Goal: Task Accomplishment & Management: Manage account settings

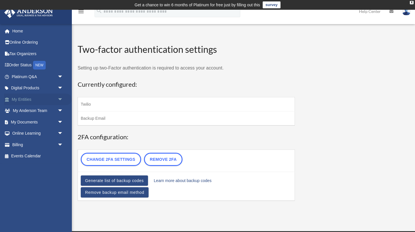
click at [59, 98] on span "arrow_drop_down" at bounding box center [62, 100] width 11 height 12
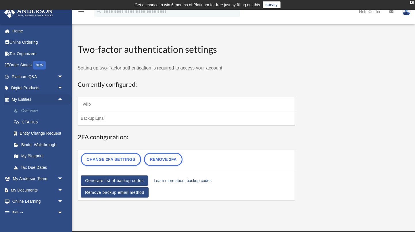
click at [44, 110] on link "Overview" at bounding box center [40, 110] width 64 height 11
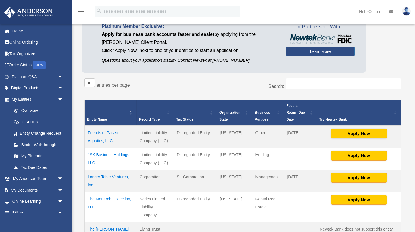
scroll to position [54, 0]
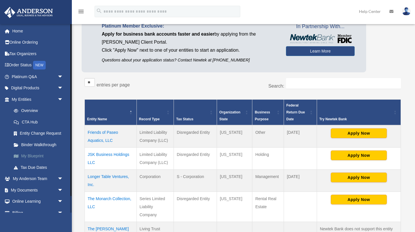
click at [40, 157] on link "My Blueprint" at bounding box center [40, 155] width 64 height 11
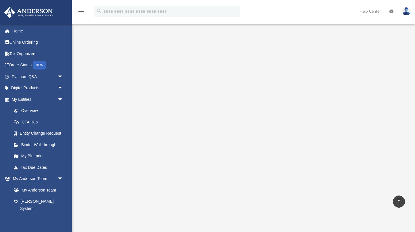
scroll to position [87, 0]
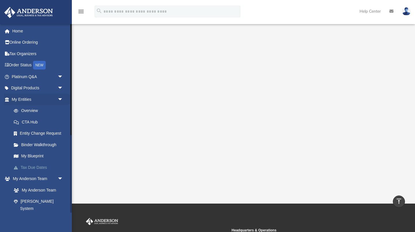
click at [36, 166] on link "Tax Due Dates" at bounding box center [40, 167] width 64 height 11
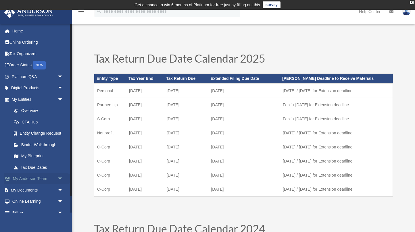
scroll to position [18, 0]
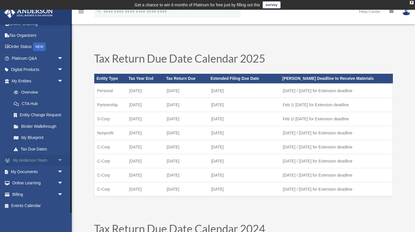
click at [37, 161] on link "My Anderson Team arrow_drop_down" at bounding box center [38, 160] width 68 height 11
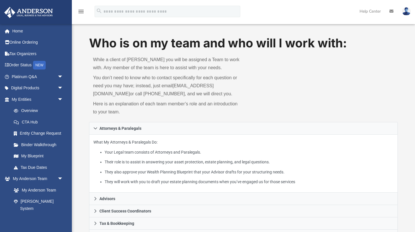
click at [36, 93] on div "katesto@icloud.com Sign Out katesto@icloud.com Home Online Ordering Tax Organiz…" at bounding box center [36, 140] width 72 height 232
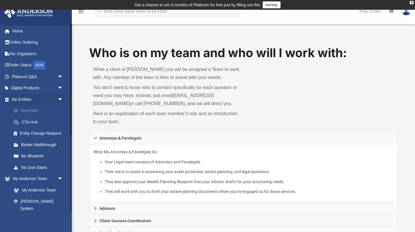
click at [34, 113] on link "Overview" at bounding box center [40, 110] width 64 height 11
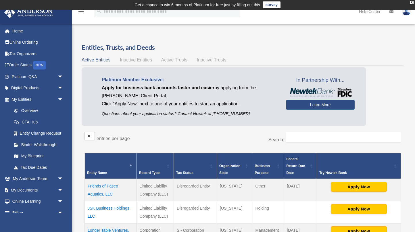
click at [107, 186] on td "Friends of Paseo Aquatics, LLC" at bounding box center [111, 190] width 52 height 22
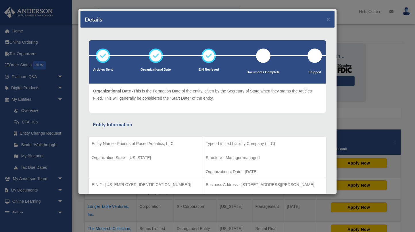
click at [98, 94] on p "Organizational Date - This is the Formation Date of the entity, given by the Se…" at bounding box center [207, 95] width 229 height 14
click at [94, 195] on div "Details × Articles Sent Organizational Date" at bounding box center [207, 116] width 415 height 232
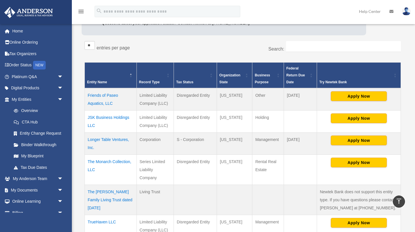
scroll to position [78, 0]
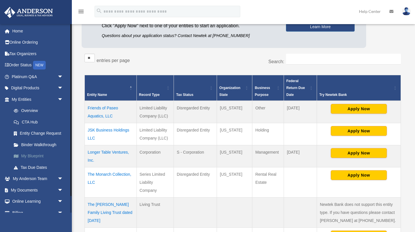
click at [34, 155] on link "My Blueprint" at bounding box center [40, 155] width 64 height 11
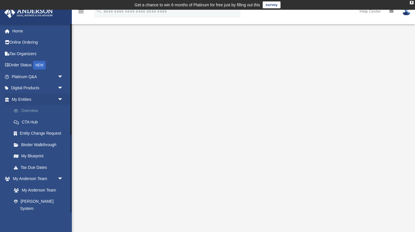
click at [33, 111] on link "Overview" at bounding box center [40, 110] width 64 height 11
click at [29, 156] on link "My Blueprint" at bounding box center [40, 155] width 64 height 11
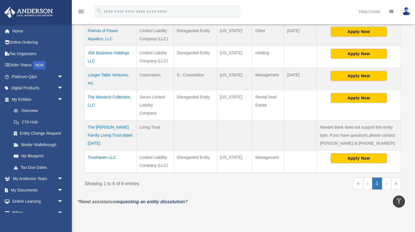
scroll to position [157, 0]
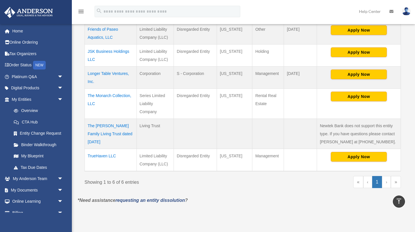
click at [109, 136] on td "The [PERSON_NAME] Family Living Trust dated [DATE]" at bounding box center [111, 134] width 52 height 30
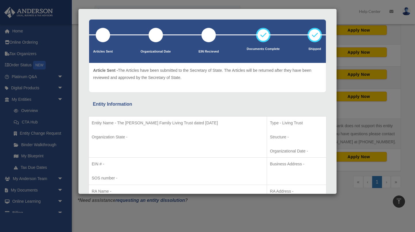
scroll to position [22, 0]
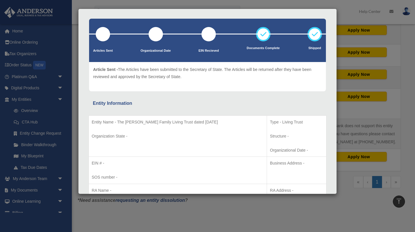
drag, startPoint x: 118, startPoint y: 122, endPoint x: 223, endPoint y: 124, distance: 105.7
click at [223, 124] on p "Entity Name - The Stolarczyk Family Living Trust dated 9th May, 2025" at bounding box center [178, 122] width 172 height 7
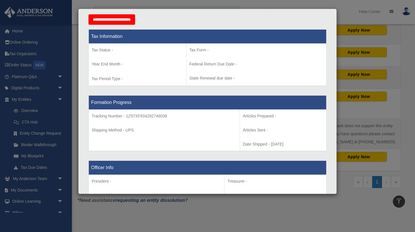
scroll to position [0, 0]
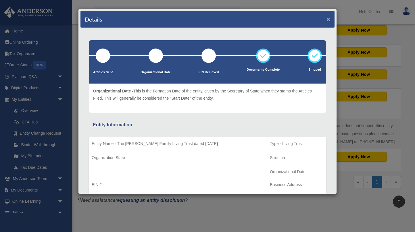
click at [327, 19] on button "×" at bounding box center [328, 19] width 4 height 6
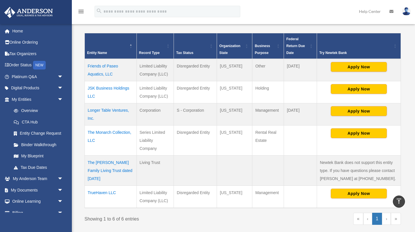
scroll to position [119, 0]
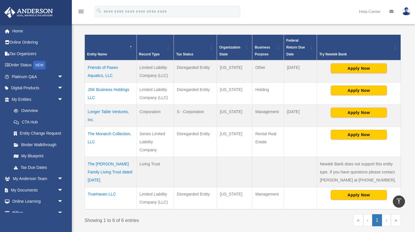
click at [104, 111] on td "Longer Table Ventures, Inc." at bounding box center [111, 116] width 52 height 22
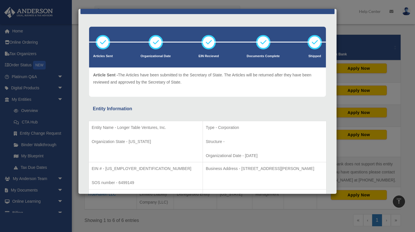
scroll to position [0, 0]
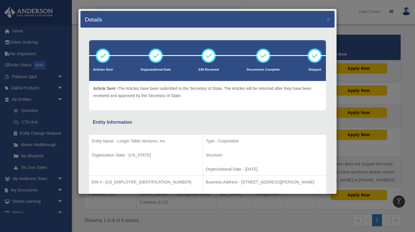
click at [361, 19] on div "Details × Articles Sent Organizational Date" at bounding box center [207, 116] width 415 height 232
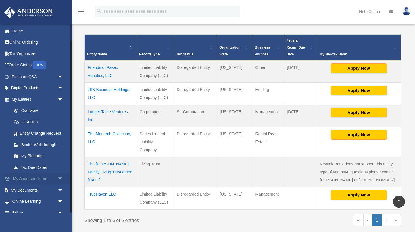
scroll to position [18, 0]
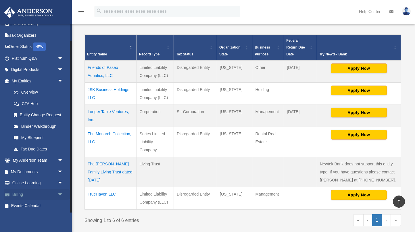
click at [34, 194] on link "Billing arrow_drop_down" at bounding box center [38, 194] width 68 height 11
click at [60, 195] on span "arrow_drop_down" at bounding box center [62, 195] width 11 height 12
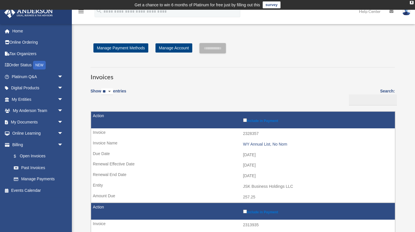
click at [113, 91] on select "** ** ** ***" at bounding box center [107, 91] width 12 height 7
select select "***"
click at [102, 88] on select "** ** ** ***" at bounding box center [107, 91] width 12 height 7
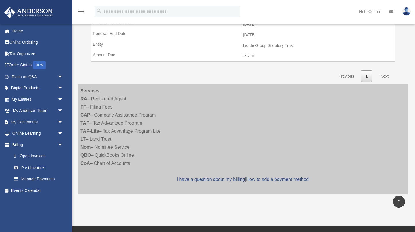
scroll to position [507, 0]
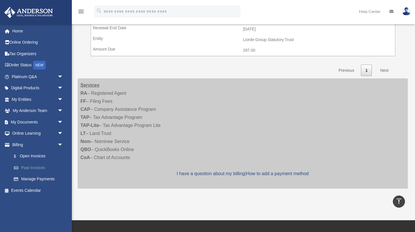
click at [37, 169] on link "Past Invoices" at bounding box center [40, 167] width 64 height 11
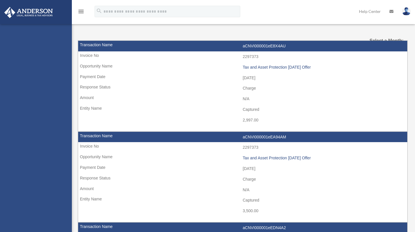
select select
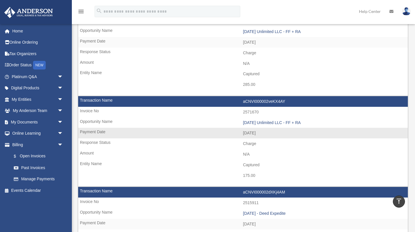
scroll to position [167, 0]
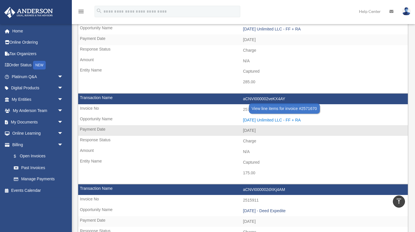
click at [257, 118] on div "[DATE] Unlimited LLC - FF + RA" at bounding box center [324, 120] width 162 height 5
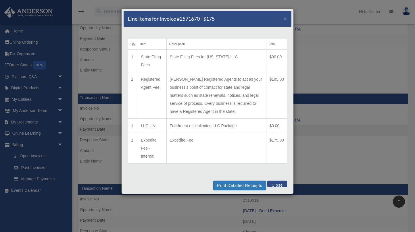
click at [274, 185] on button "Close" at bounding box center [277, 184] width 20 height 7
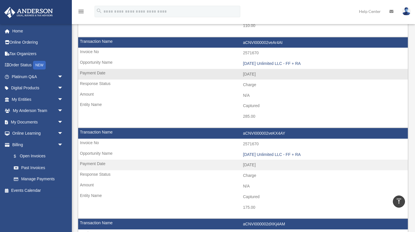
scroll to position [128, 0]
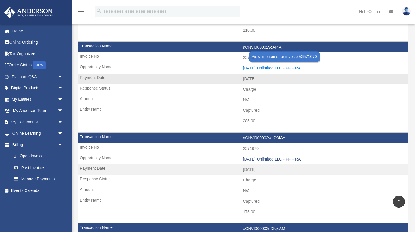
click at [260, 68] on div "[DATE] Unlimited LLC - FF + RA" at bounding box center [324, 68] width 162 height 5
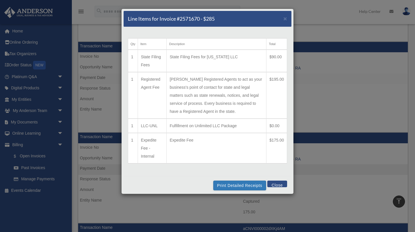
scroll to position [3, 0]
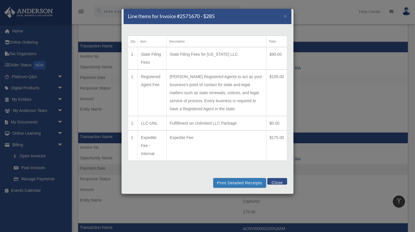
click at [283, 182] on button "Close" at bounding box center [277, 181] width 20 height 7
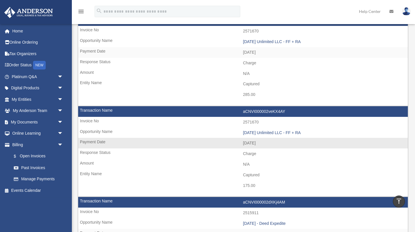
scroll to position [154, 0]
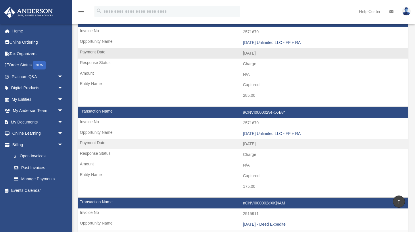
drag, startPoint x: 323, startPoint y: 189, endPoint x: 109, endPoint y: 34, distance: 264.3
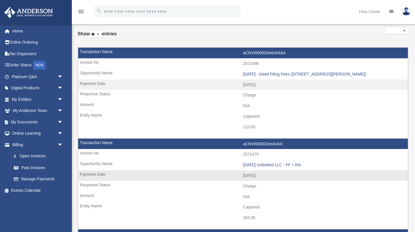
copy tbody "2572496 [DATE] - Deed Filing Fees (26704 [PERSON_NAME]) [DATE] 2025 - Aug Charg…"
